Goal: Find specific page/section: Find specific page/section

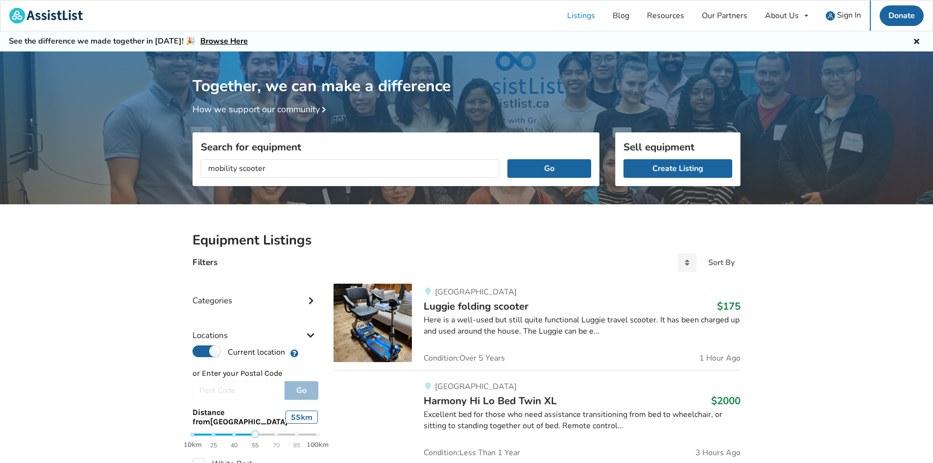
type input "mobility scooter"
click at [507, 159] on button "Go" at bounding box center [549, 168] width 84 height 19
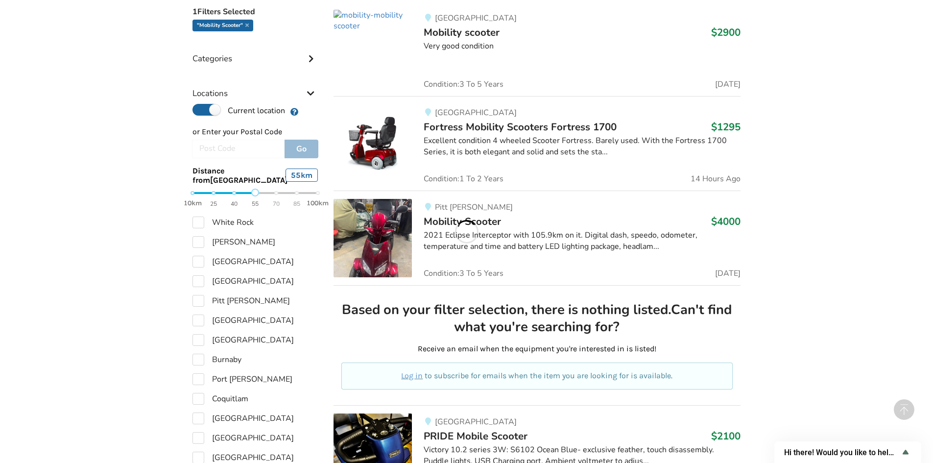
scroll to position [257, 0]
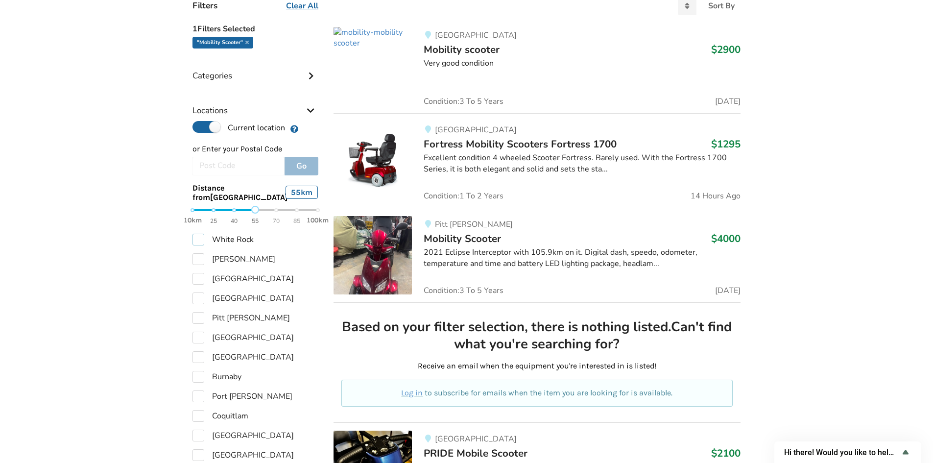
click at [194, 241] on label "White Rock" at bounding box center [222, 240] width 61 height 12
checkbox input "true"
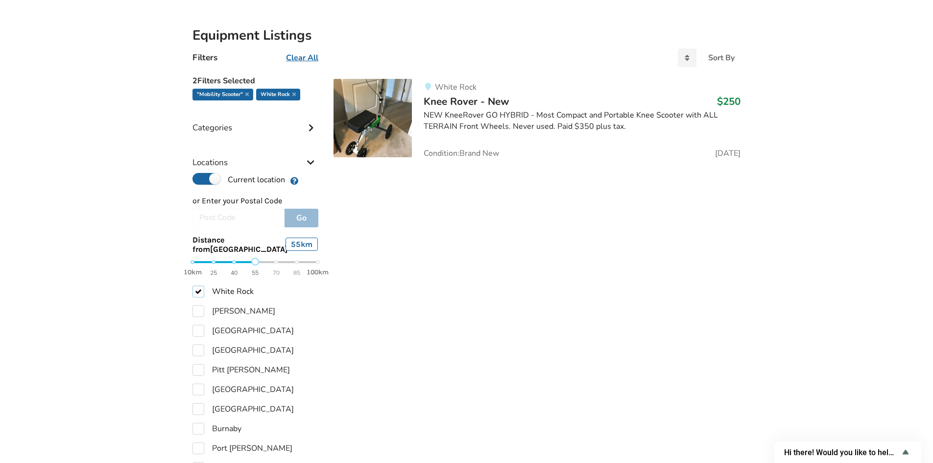
scroll to position [208, 0]
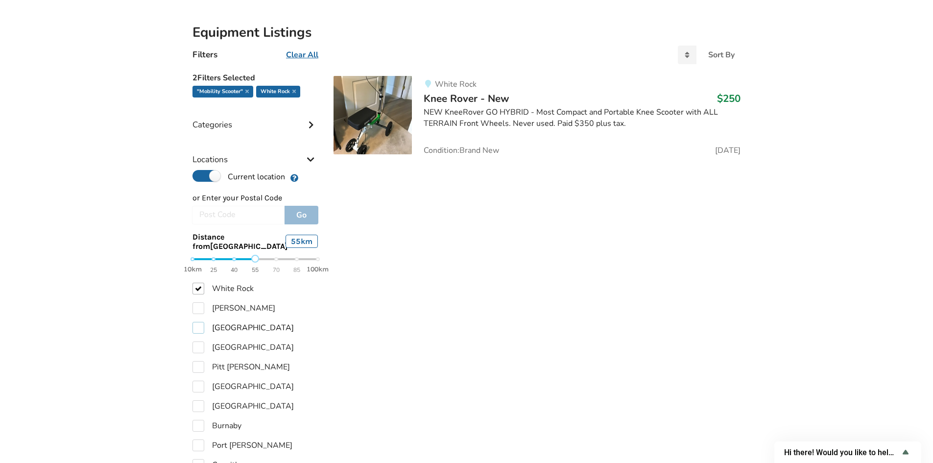
click at [200, 330] on label "[GEOGRAPHIC_DATA]" at bounding box center [242, 328] width 101 height 12
checkbox input "true"
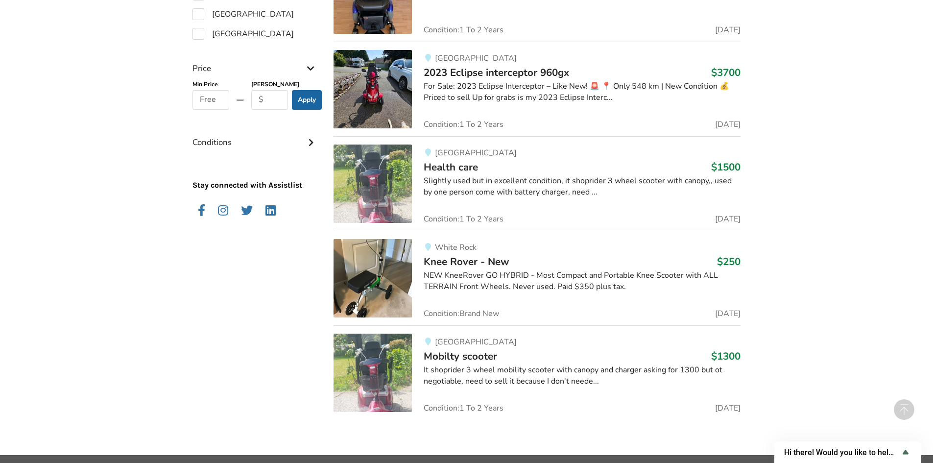
scroll to position [746, 0]
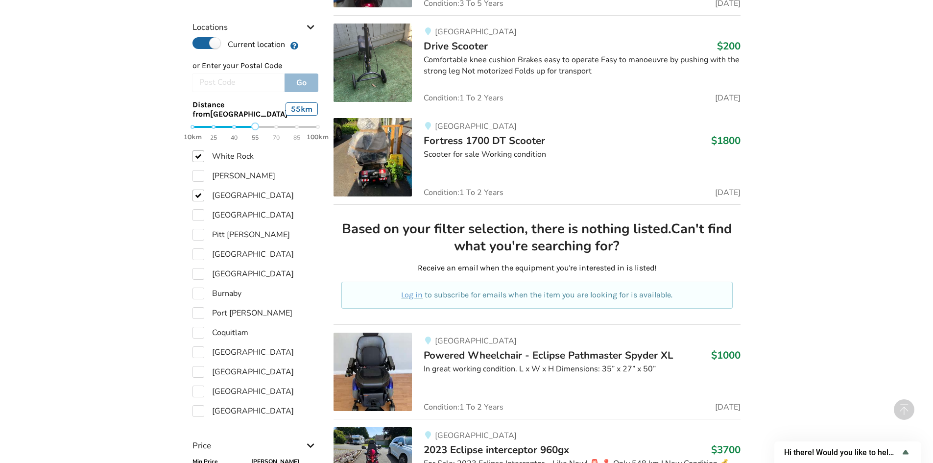
scroll to position [159, 0]
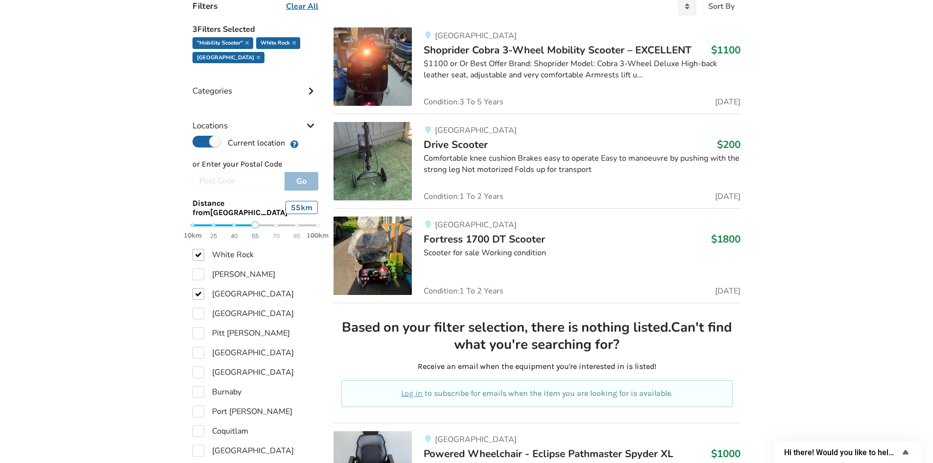
scroll to position [257, 0]
